Goal: Task Accomplishment & Management: Complete application form

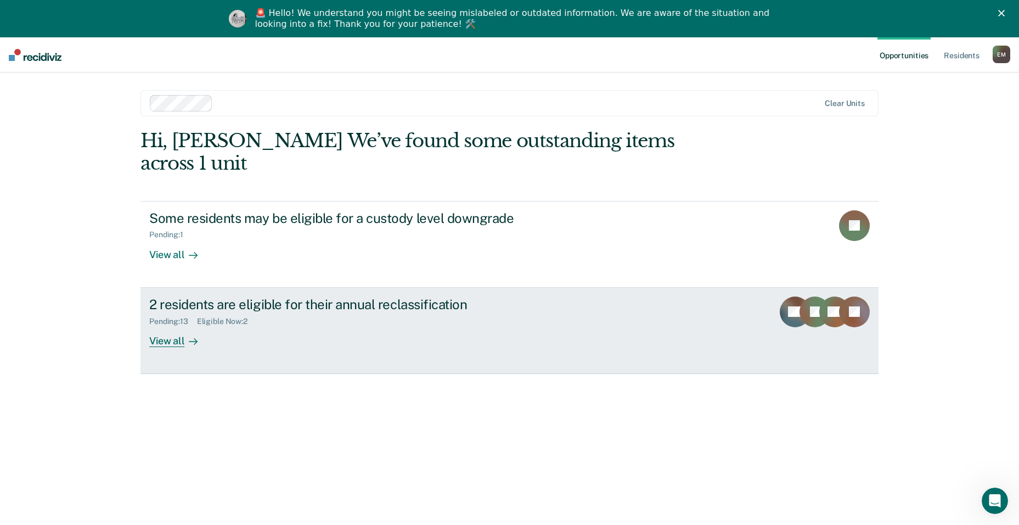
click at [176, 312] on div "Pending : 13 Eligible Now : 2" at bounding box center [341, 319] width 385 height 14
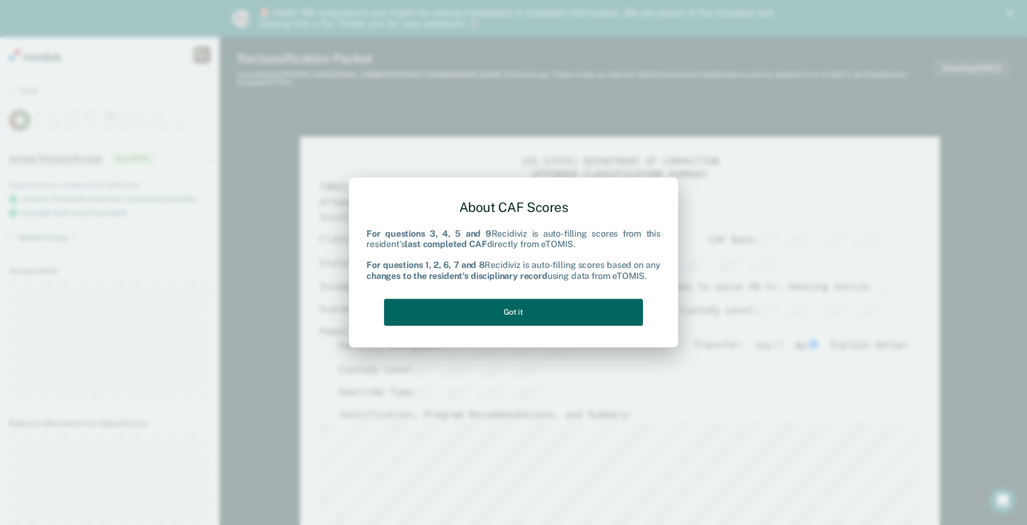
click at [493, 312] on button "Got it" at bounding box center [513, 312] width 259 height 27
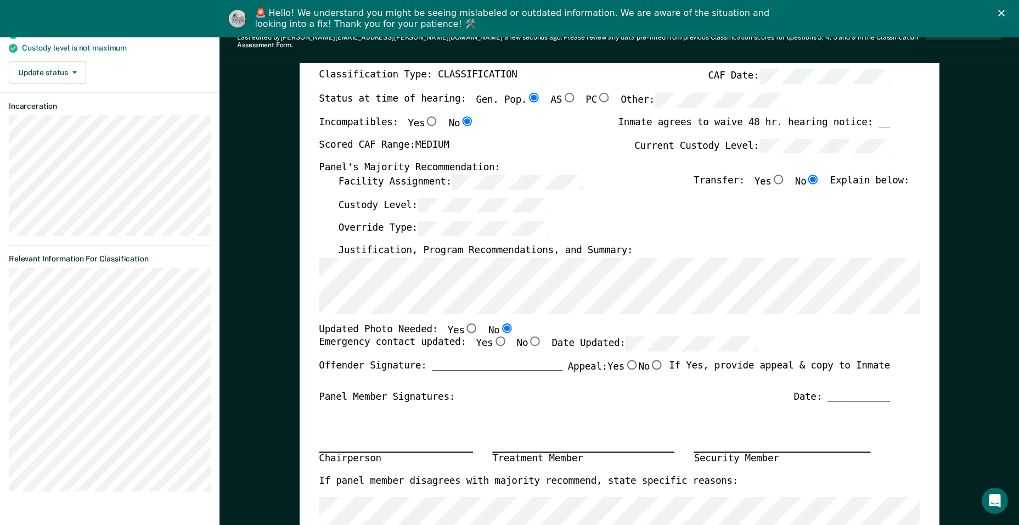
scroll to position [220, 0]
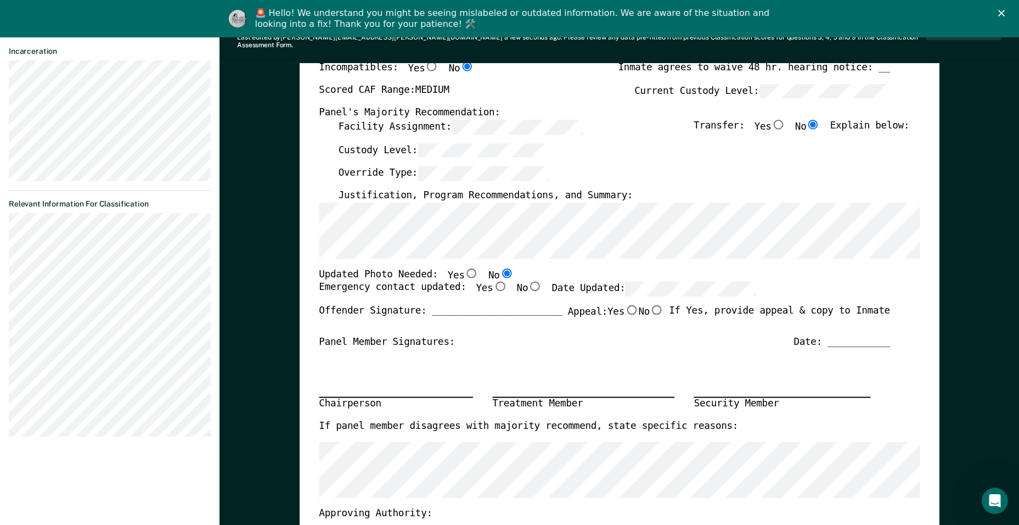
click at [493, 282] on input "Yes" at bounding box center [500, 287] width 14 height 10
type textarea "x"
radio input "true"
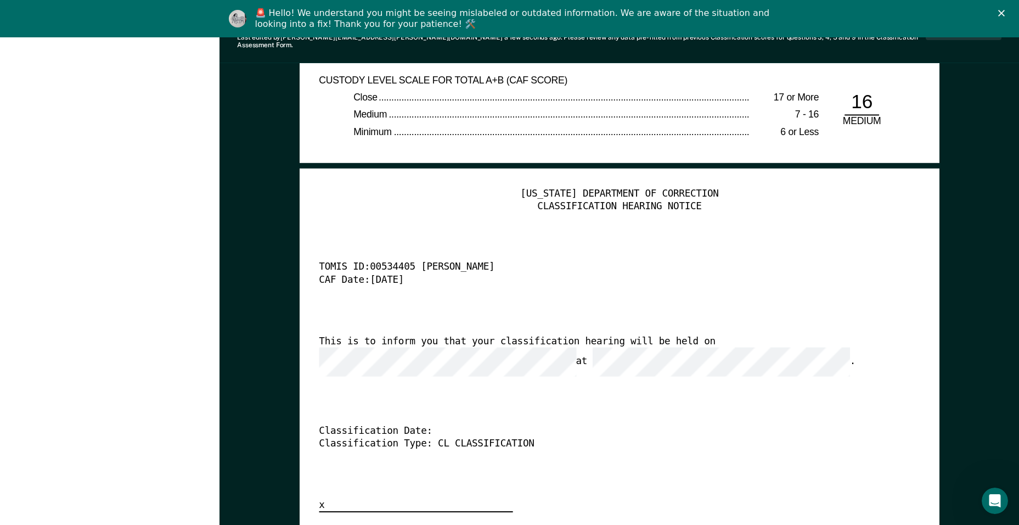
scroll to position [2689, 0]
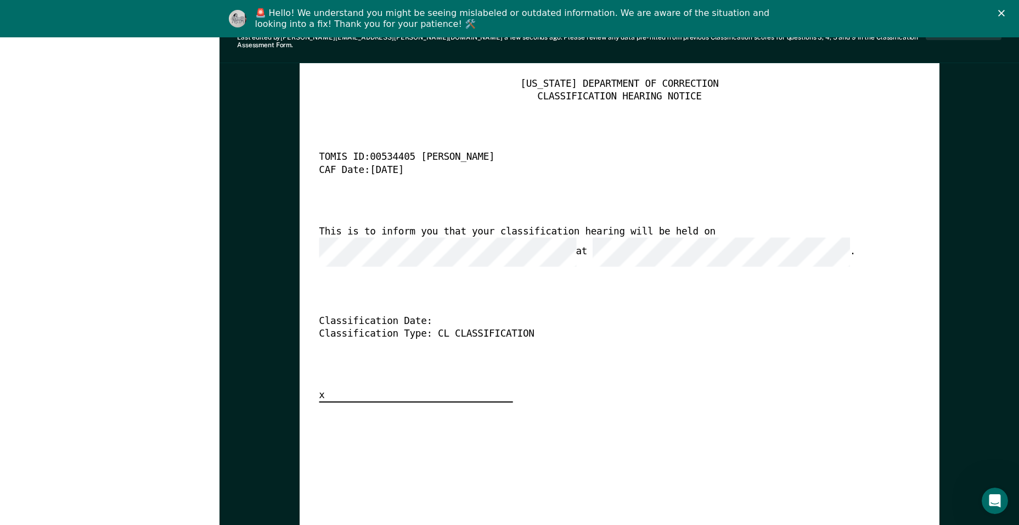
drag, startPoint x: 746, startPoint y: 280, endPoint x: 741, endPoint y: 272, distance: 10.1
click at [745, 280] on div "[US_STATE] DEPARTMENT OF CORRECTION CLASSIFICATION HEARING NOTICE TOMIS ID: 005…" at bounding box center [619, 240] width 601 height 325
click at [686, 359] on div "[US_STATE] DEPARTMENT OF CORRECTION CLASSIFICATION HEARING NOTICE TOMIS ID: 005…" at bounding box center [619, 240] width 601 height 325
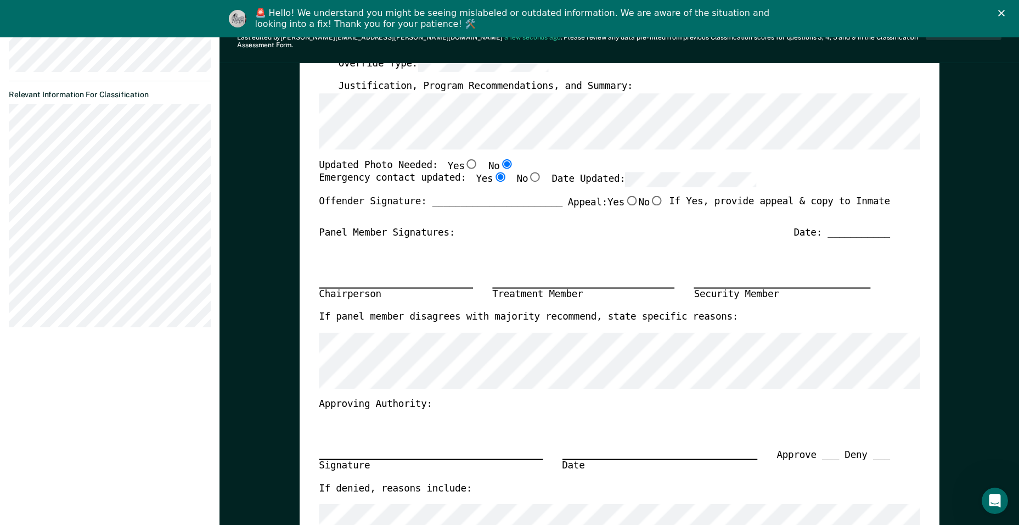
scroll to position [0, 0]
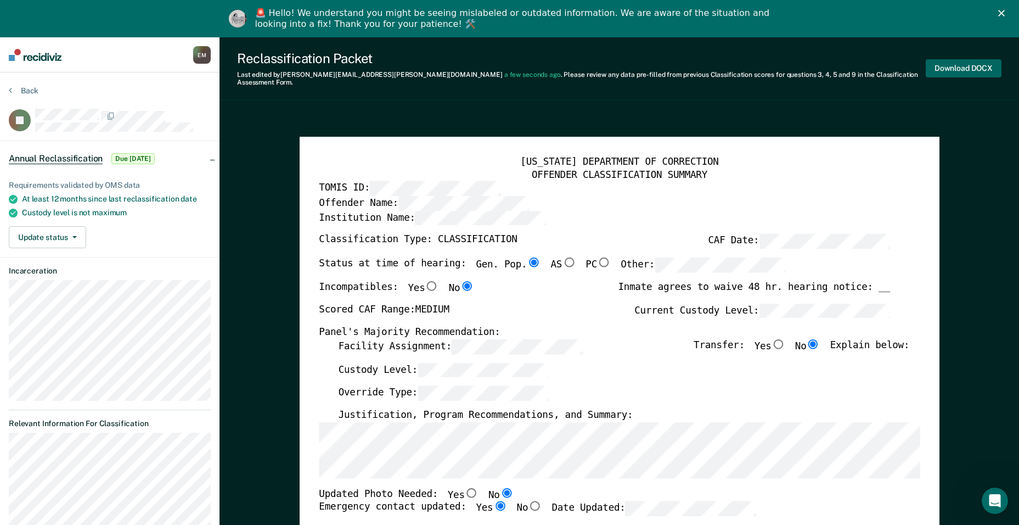
click at [969, 68] on button "Download DOCX" at bounding box center [964, 68] width 76 height 18
type textarea "x"
